Goal: Information Seeking & Learning: Check status

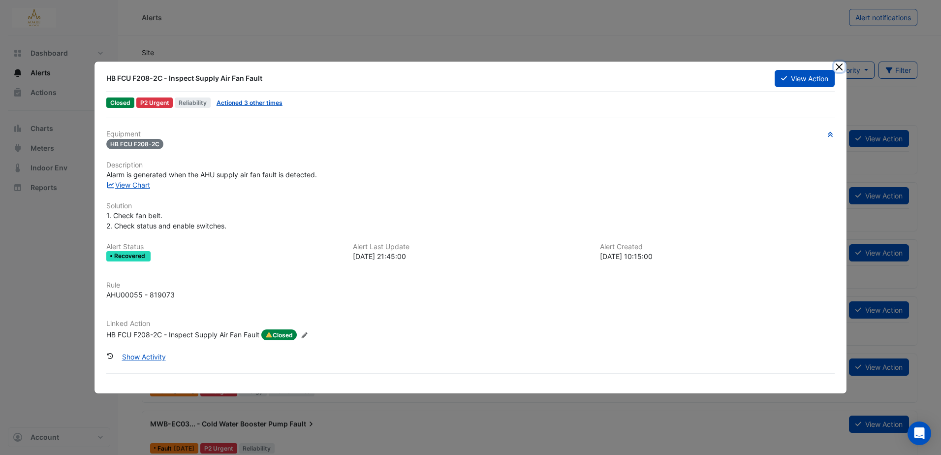
click at [841, 65] on button "Close" at bounding box center [839, 67] width 10 height 10
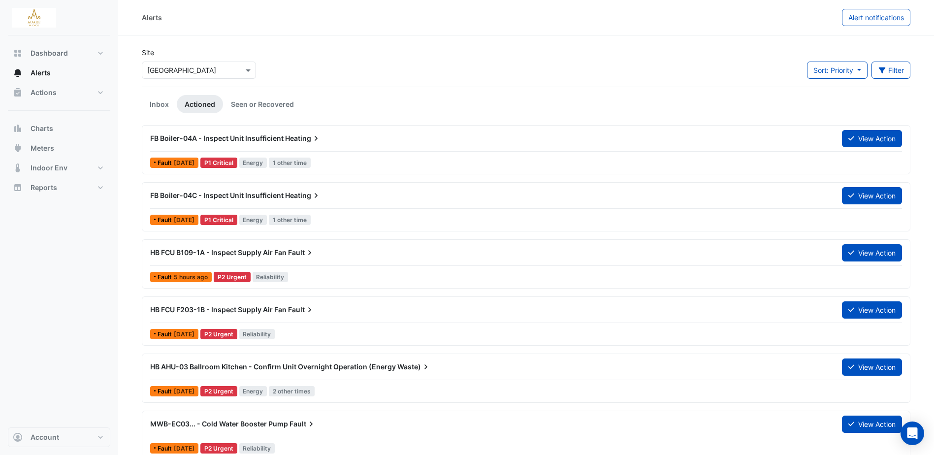
click at [278, 136] on span "FB Boiler-04A - Inspect Unit Insufficient" at bounding box center [216, 138] width 133 height 8
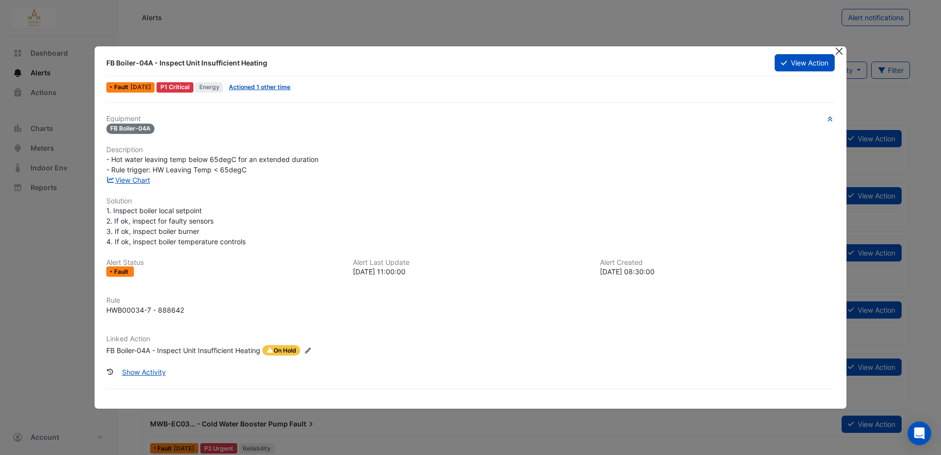
click at [843, 48] on button "Close" at bounding box center [839, 51] width 10 height 10
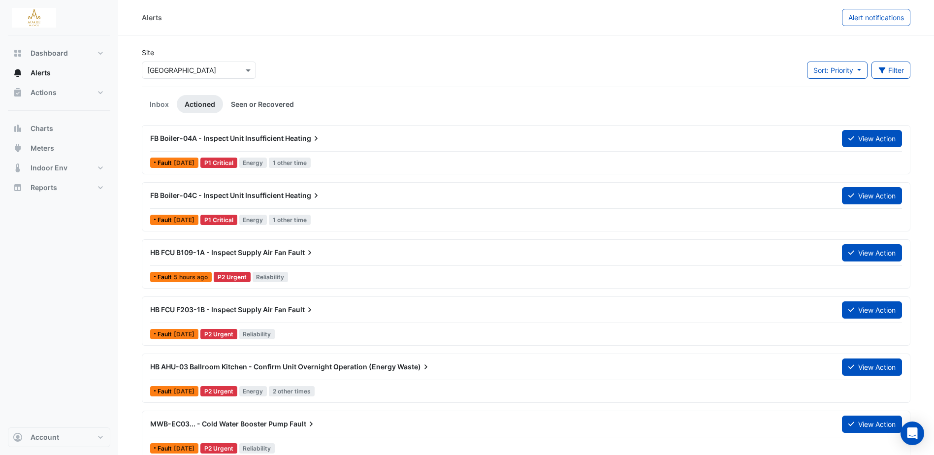
click at [260, 101] on link "Seen or Recovered" at bounding box center [262, 104] width 79 height 18
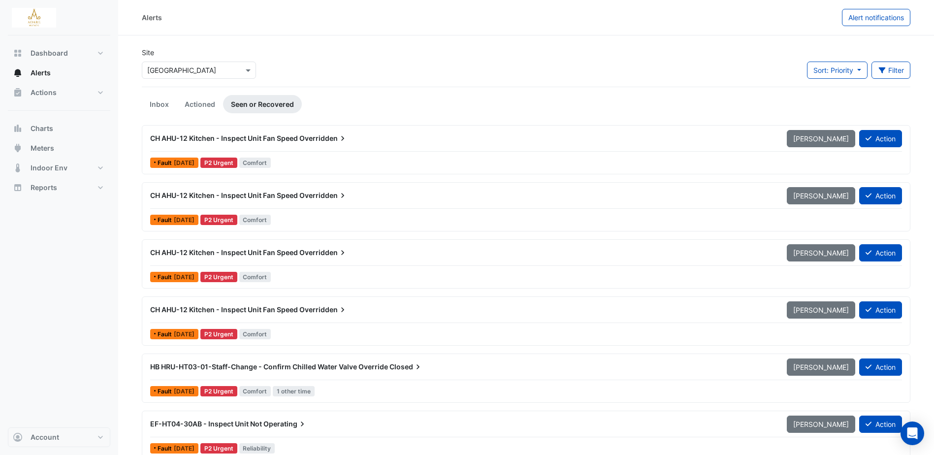
click at [284, 135] on span "CH AHU-12 Kitchen - Inspect Unit Fan Speed" at bounding box center [224, 138] width 148 height 8
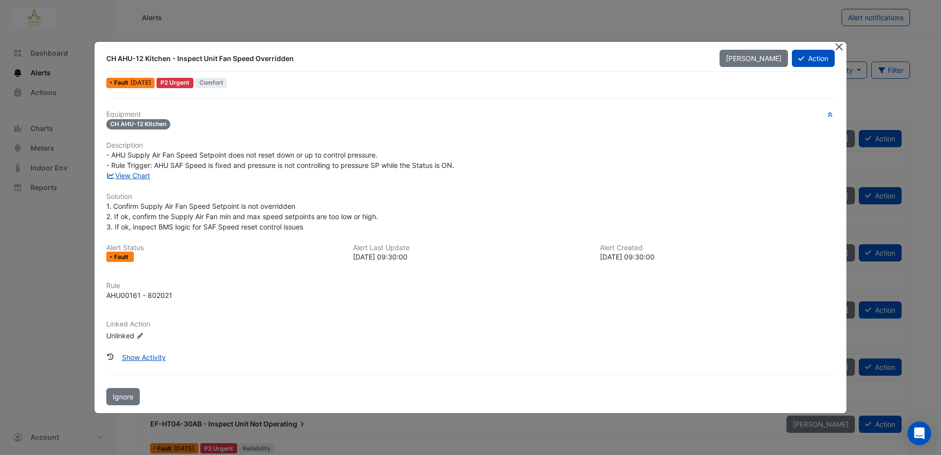
click at [840, 51] on button "Close" at bounding box center [839, 47] width 10 height 10
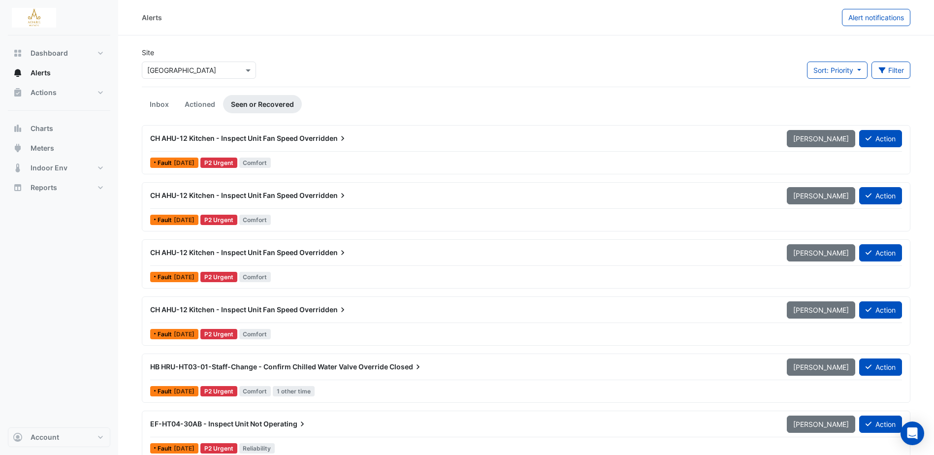
drag, startPoint x: 151, startPoint y: 104, endPoint x: 188, endPoint y: 119, distance: 40.9
click at [151, 104] on link "Inbox" at bounding box center [159, 104] width 35 height 18
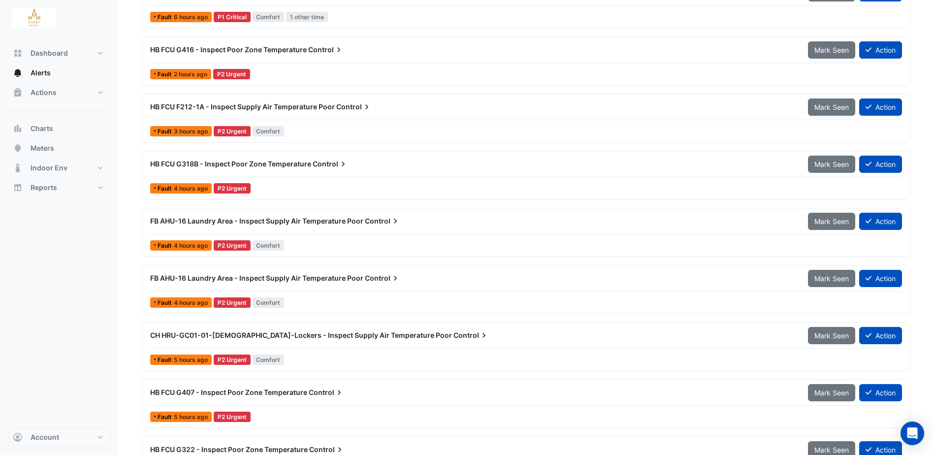
scroll to position [148, 0]
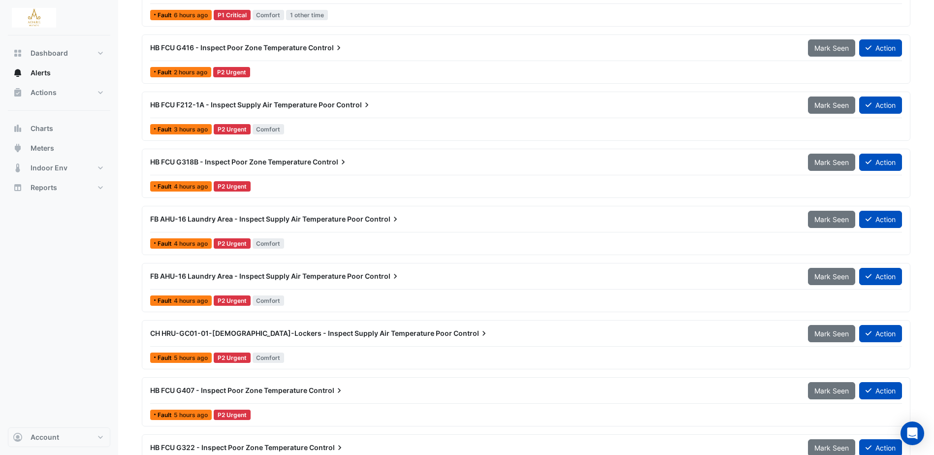
click at [285, 161] on span "HB FCU G318B - Inspect Poor Zone Temperature" at bounding box center [230, 161] width 161 height 8
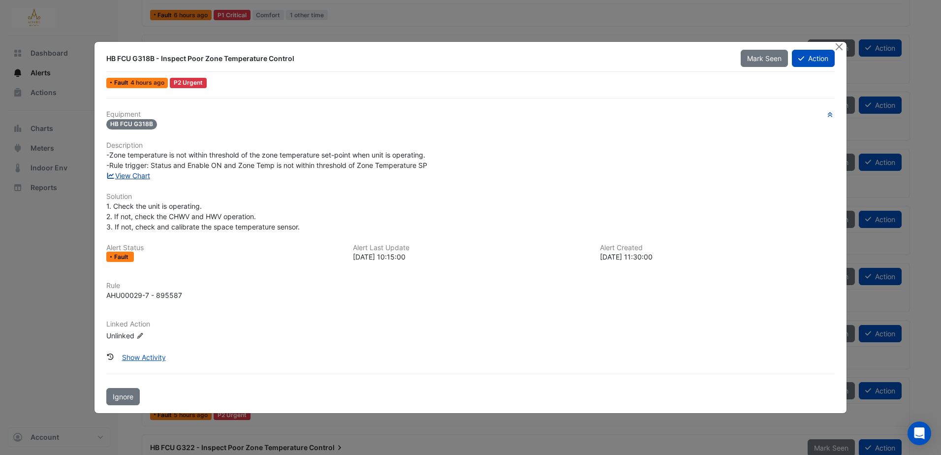
click at [137, 173] on link "View Chart" at bounding box center [128, 175] width 44 height 8
click at [846, 46] on div at bounding box center [840, 47] width 12 height 11
click at [843, 50] on button "Close" at bounding box center [839, 47] width 10 height 10
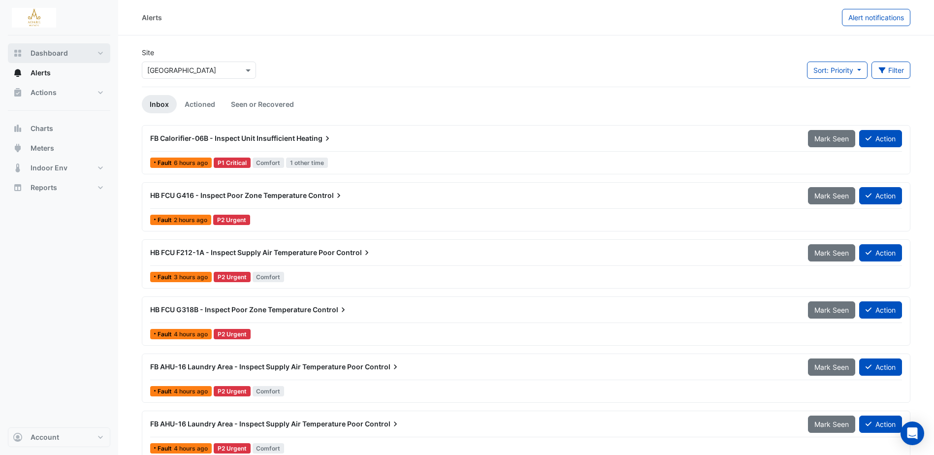
click at [54, 51] on span "Dashboard" at bounding box center [49, 53] width 37 height 10
select select "***"
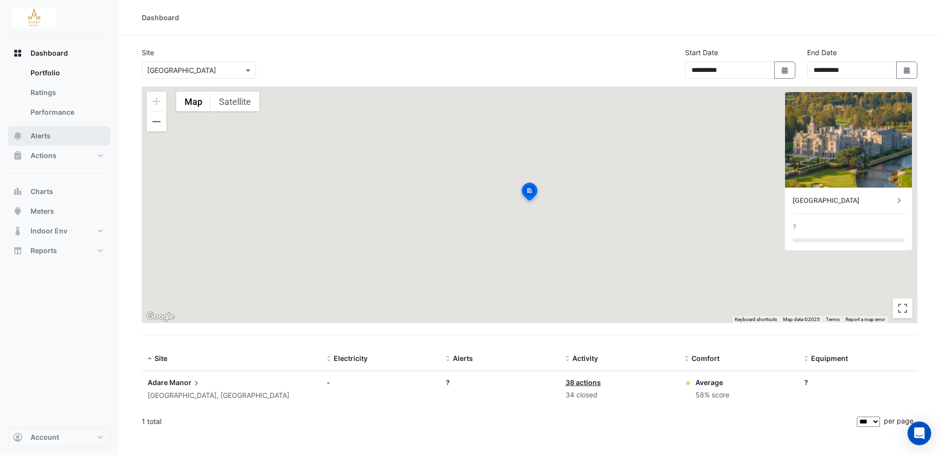
click at [47, 133] on span "Alerts" at bounding box center [41, 136] width 20 height 10
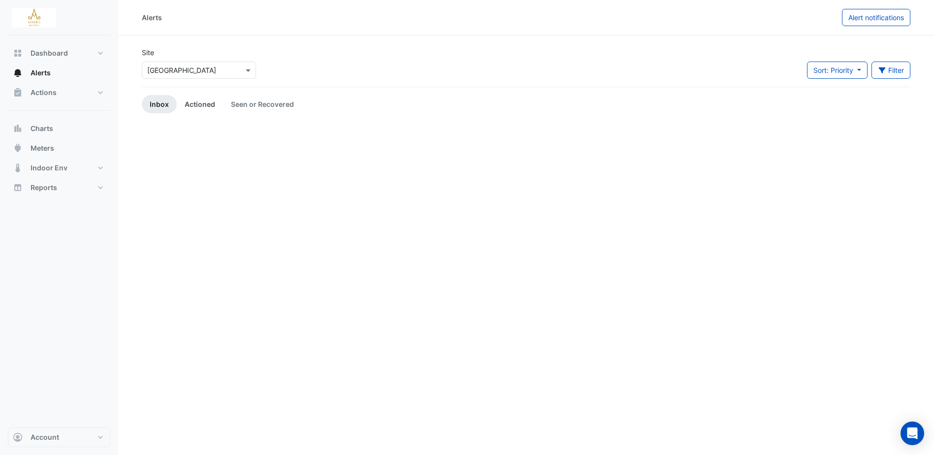
click at [191, 107] on link "Actioned" at bounding box center [200, 104] width 46 height 18
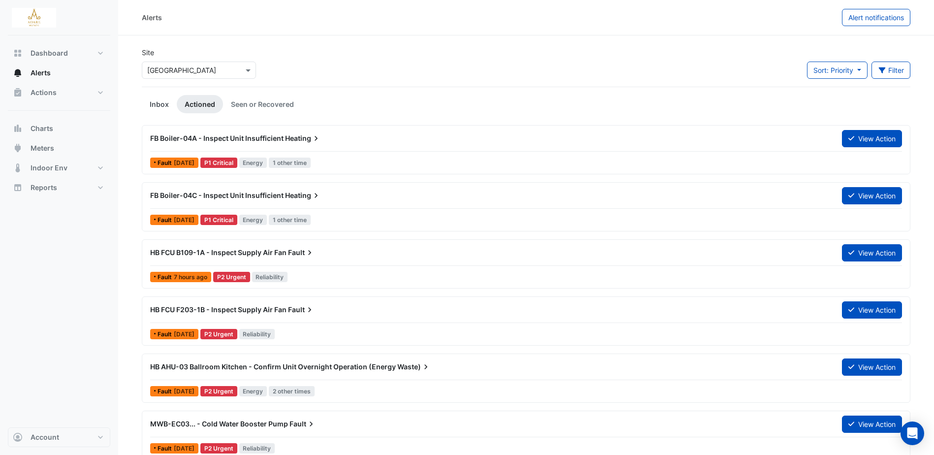
click at [156, 106] on link "Inbox" at bounding box center [159, 104] width 35 height 18
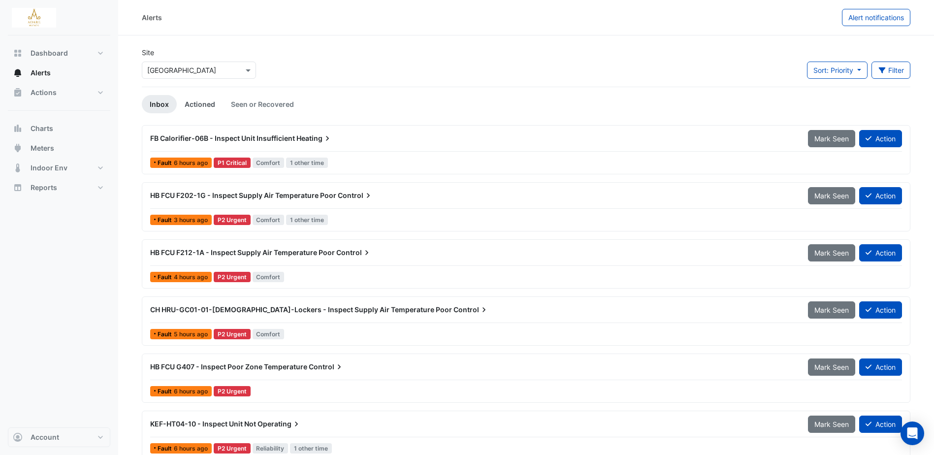
click at [188, 104] on link "Actioned" at bounding box center [200, 104] width 46 height 18
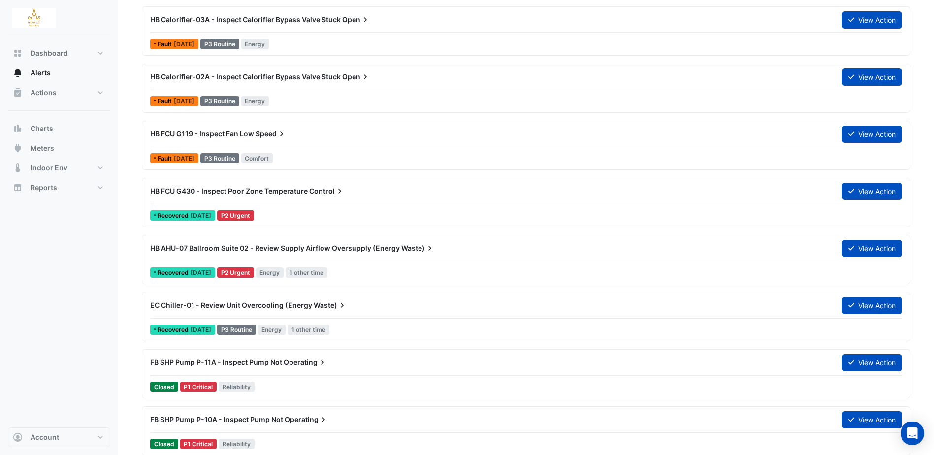
scroll to position [591, 0]
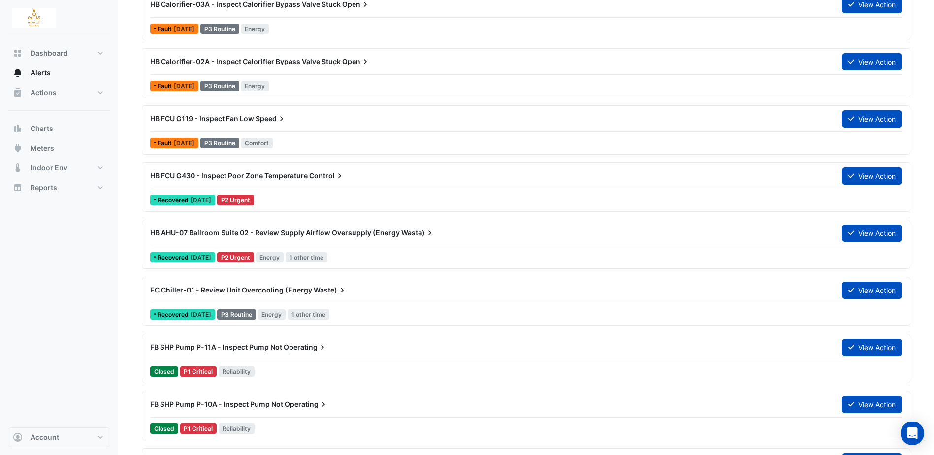
click at [284, 287] on span "EC Chiller-01 - Review Unit Overcooling (Energy" at bounding box center [231, 289] width 162 height 8
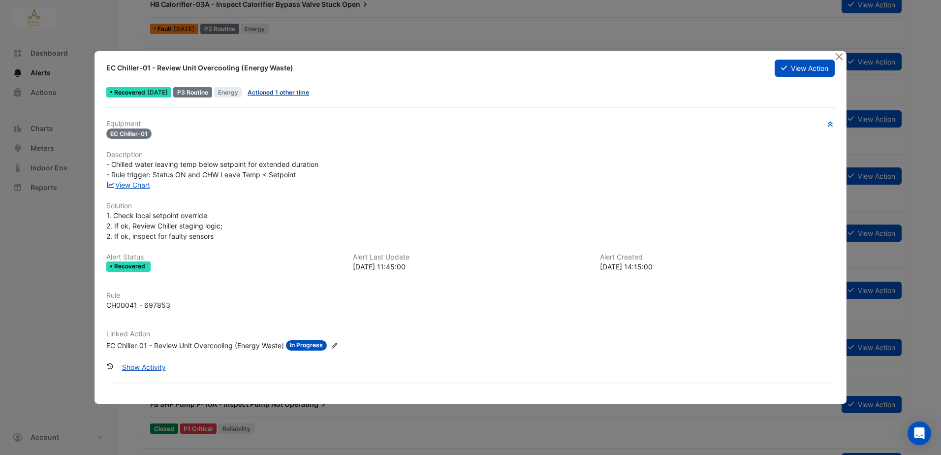
click at [309, 94] on link "Actioned 1 other time" at bounding box center [279, 92] width 62 height 7
click at [841, 56] on button "Close" at bounding box center [839, 56] width 10 height 10
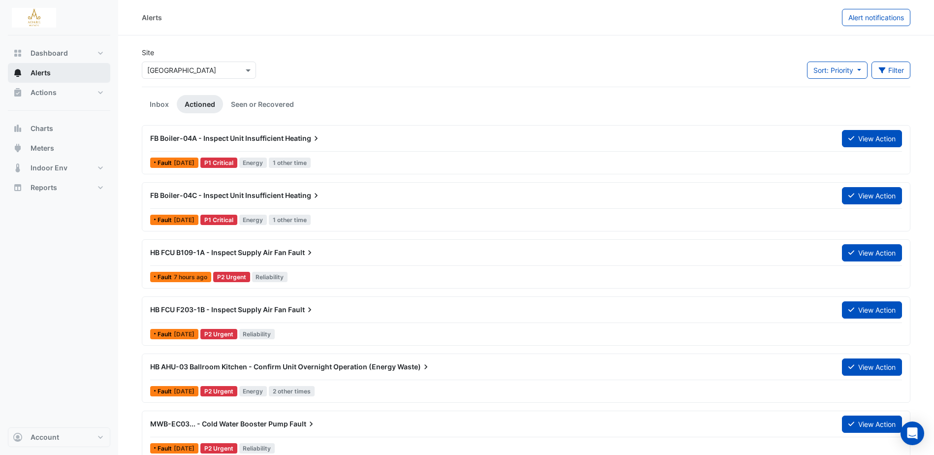
click at [55, 70] on button "Alerts" at bounding box center [59, 73] width 102 height 20
click at [40, 127] on span "Charts" at bounding box center [42, 129] width 23 height 10
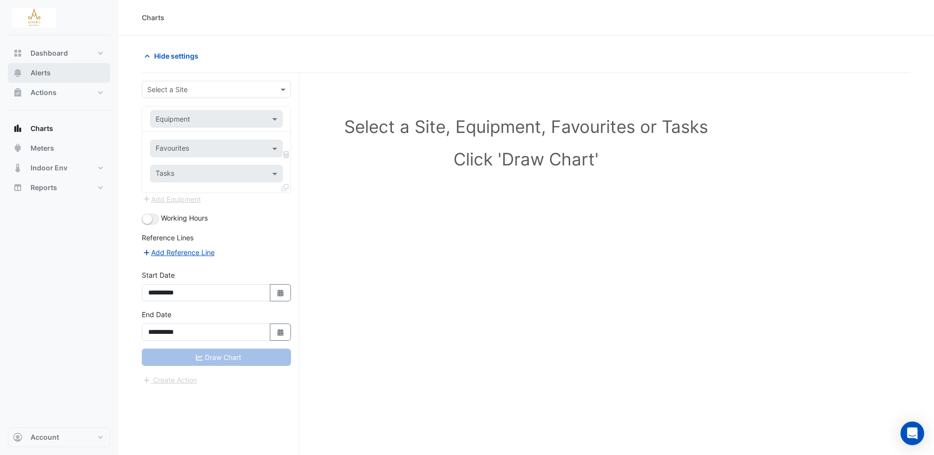
click at [42, 73] on span "Alerts" at bounding box center [41, 73] width 20 height 10
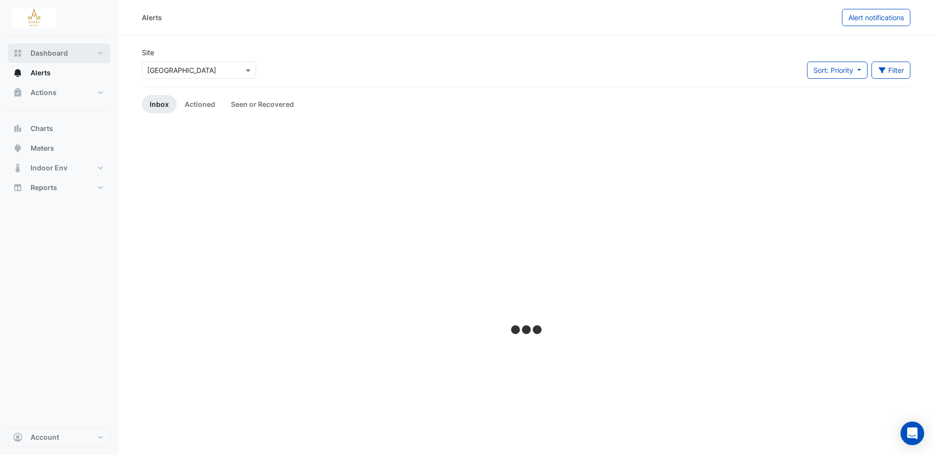
click at [55, 53] on span "Dashboard" at bounding box center [49, 53] width 37 height 10
select select "***"
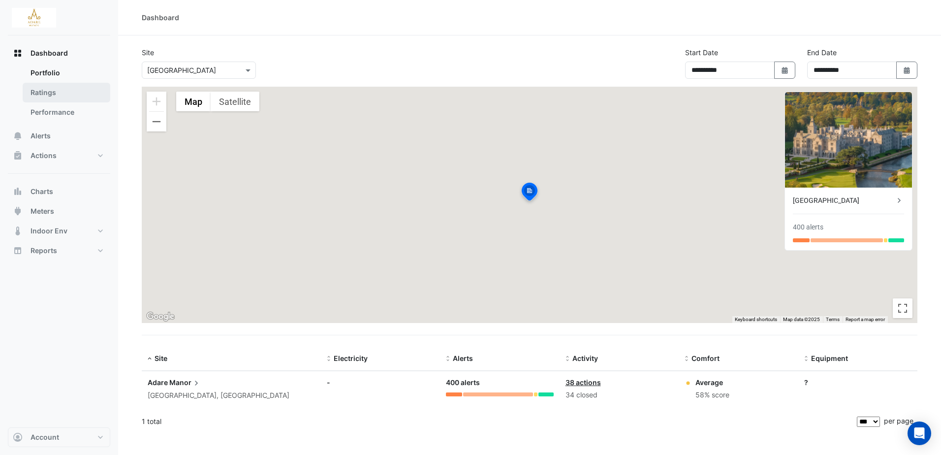
click at [42, 94] on link "Ratings" at bounding box center [67, 93] width 88 height 20
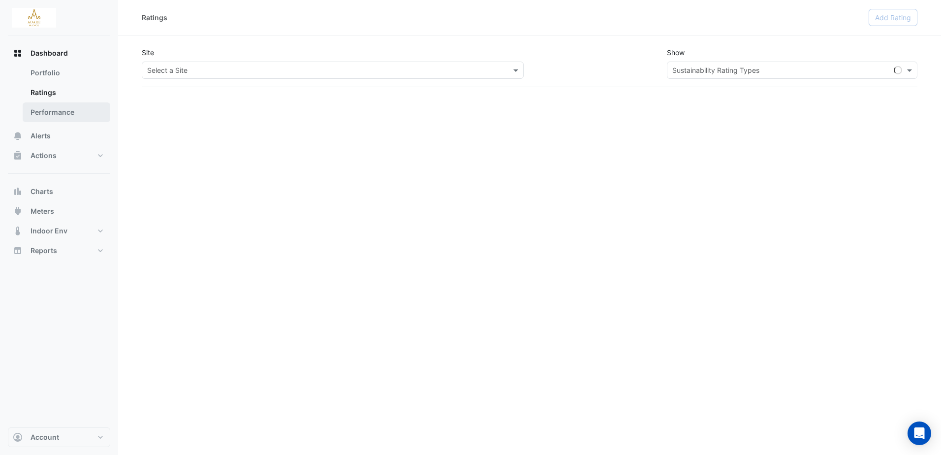
click at [52, 111] on link "Performance" at bounding box center [67, 112] width 88 height 20
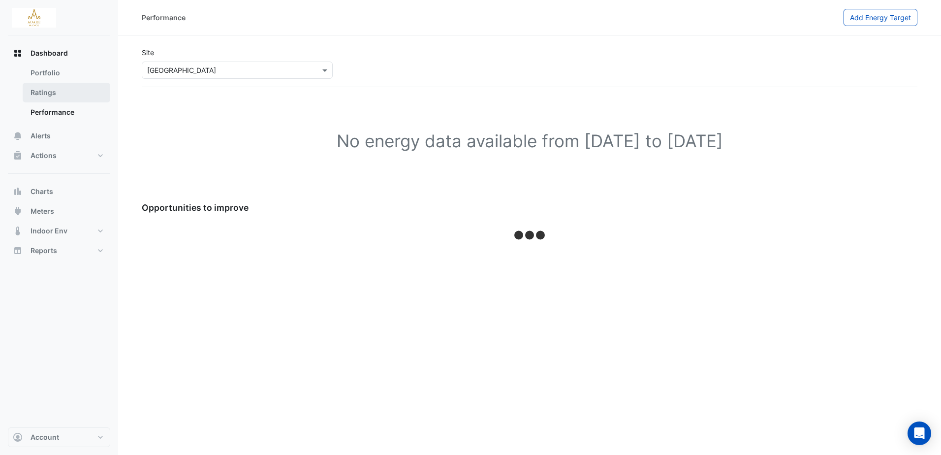
click at [41, 95] on link "Ratings" at bounding box center [67, 93] width 88 height 20
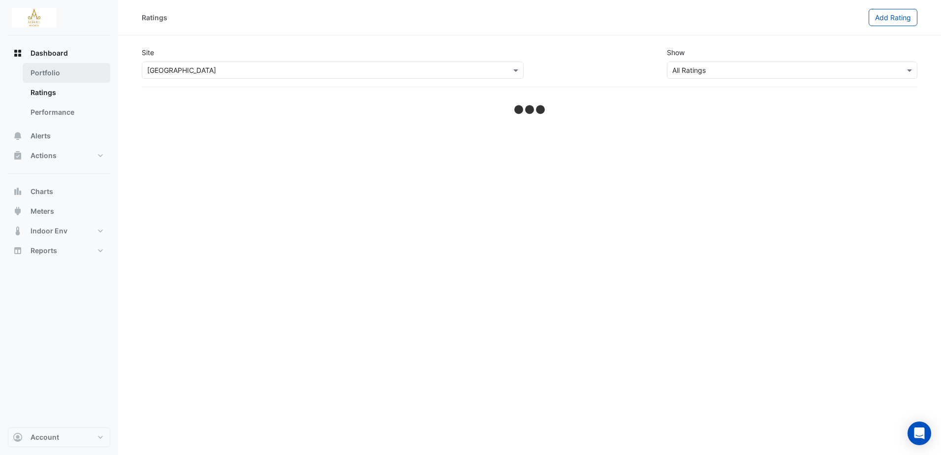
click at [53, 71] on link "Portfolio" at bounding box center [67, 73] width 88 height 20
select select "***"
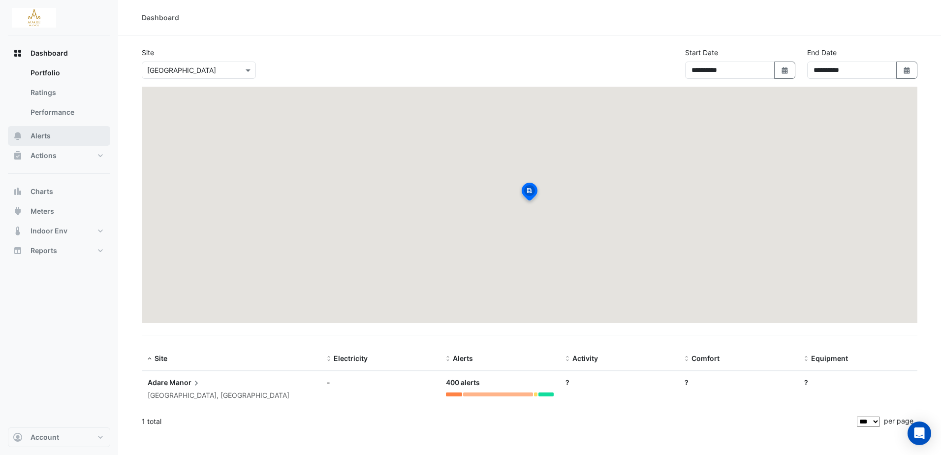
click at [45, 131] on span "Alerts" at bounding box center [41, 136] width 20 height 10
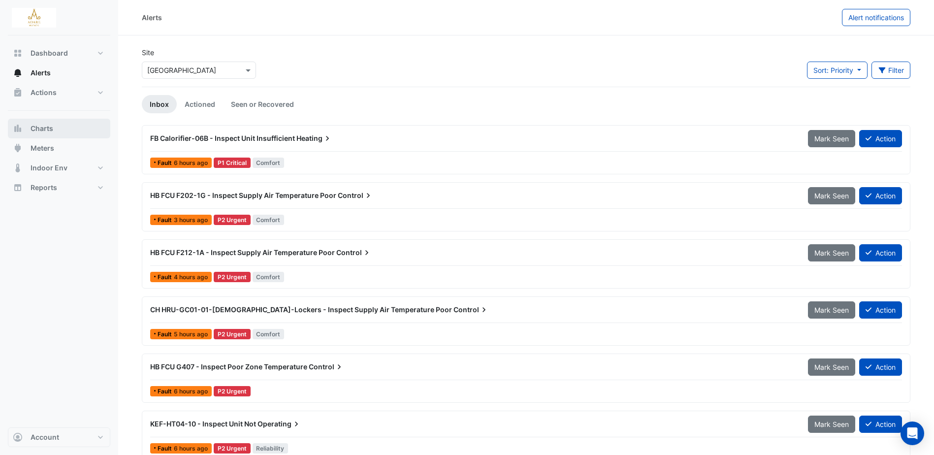
click at [53, 125] on button "Charts" at bounding box center [59, 129] width 102 height 20
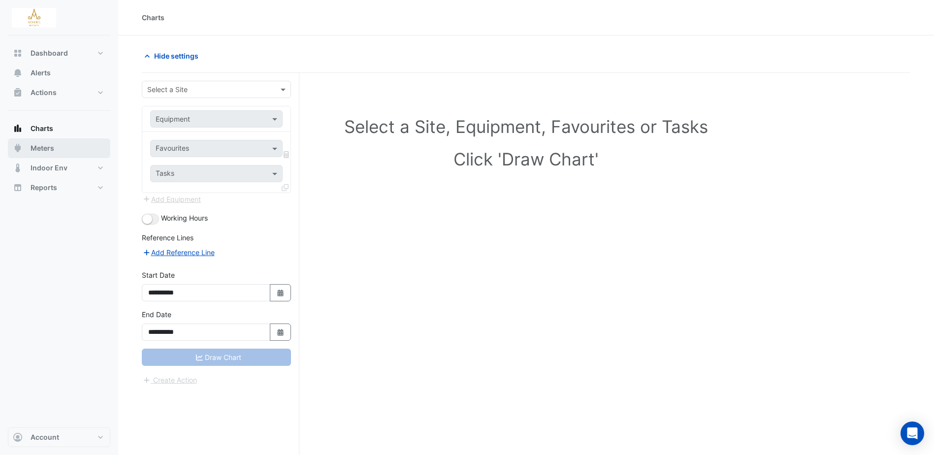
click at [49, 149] on span "Meters" at bounding box center [43, 148] width 24 height 10
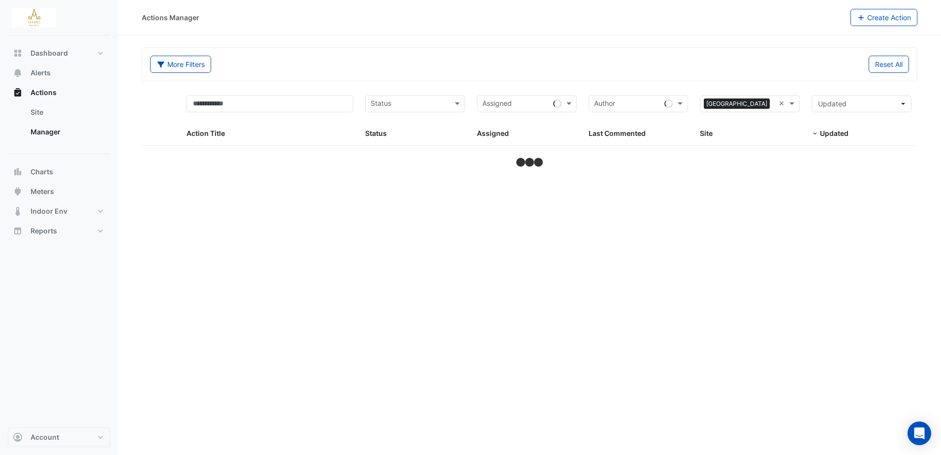
select select "***"
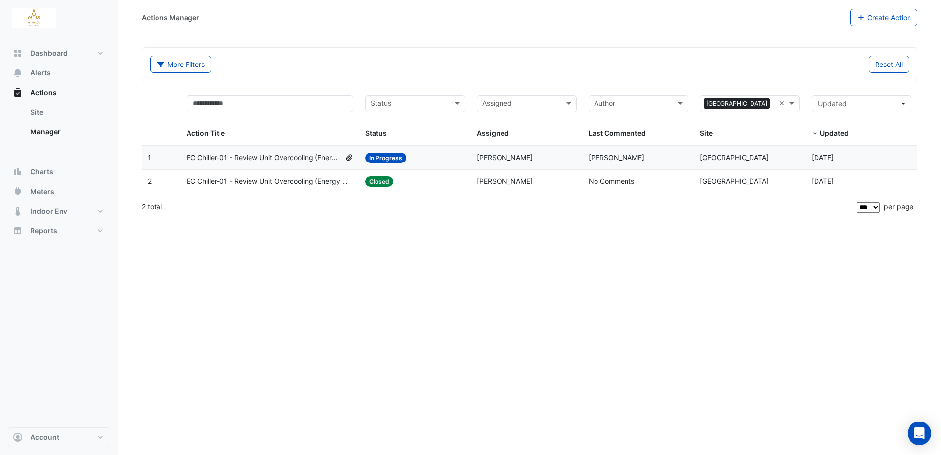
click at [311, 158] on span "EC Chiller-01 - Review Unit Overcooling (Energy Waste)" at bounding box center [264, 157] width 154 height 11
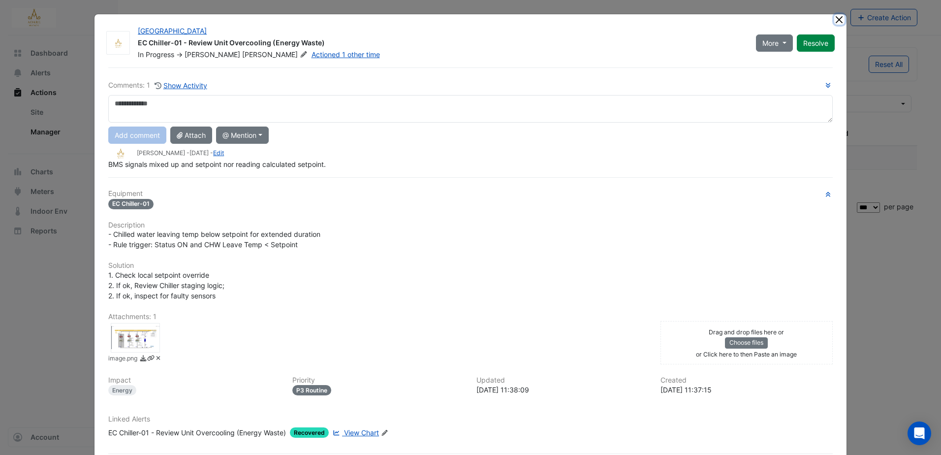
click at [834, 19] on button "Close" at bounding box center [839, 19] width 10 height 10
